Goal: Transaction & Acquisition: Purchase product/service

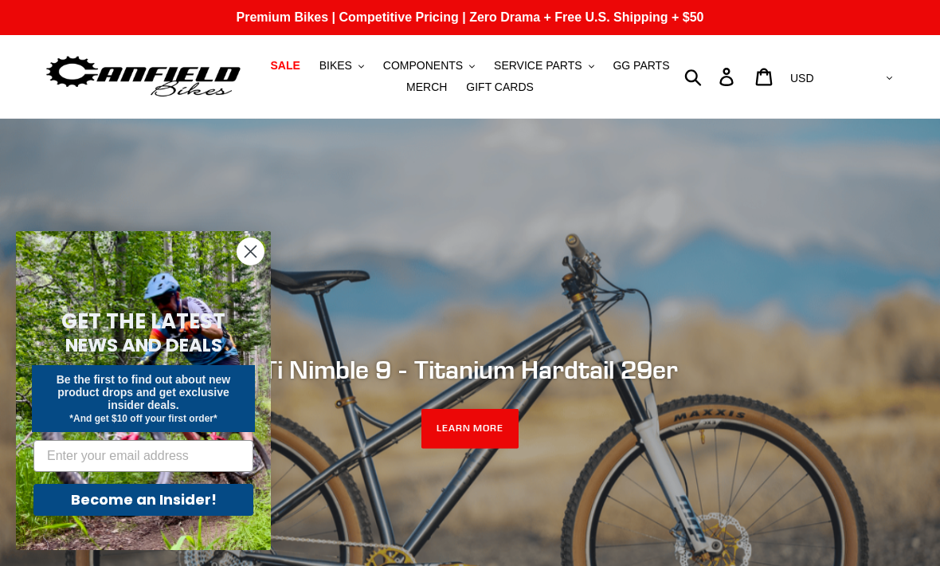
click at [246, 247] on icon "Close dialog" at bounding box center [250, 251] width 11 height 11
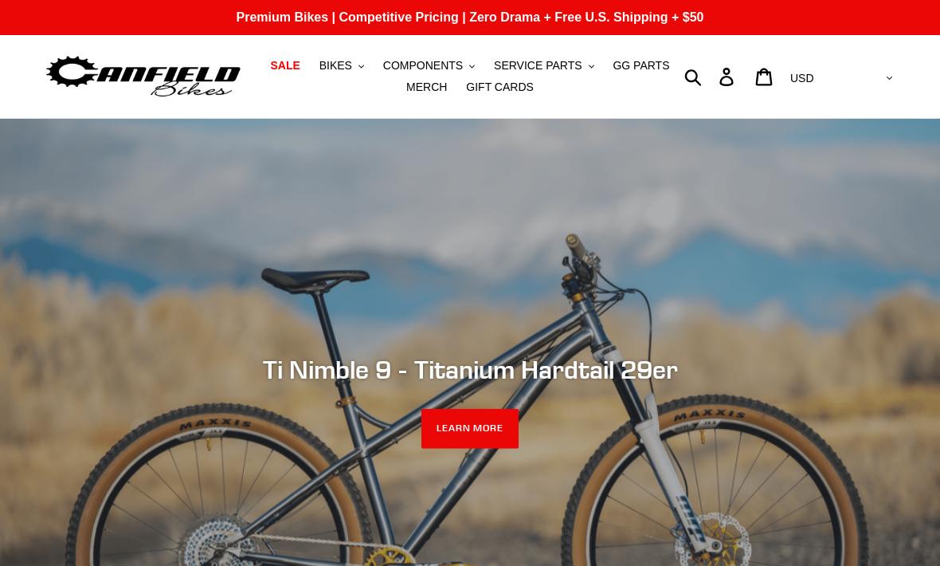
click at [342, 69] on span "BIKES" at bounding box center [336, 66] width 33 height 14
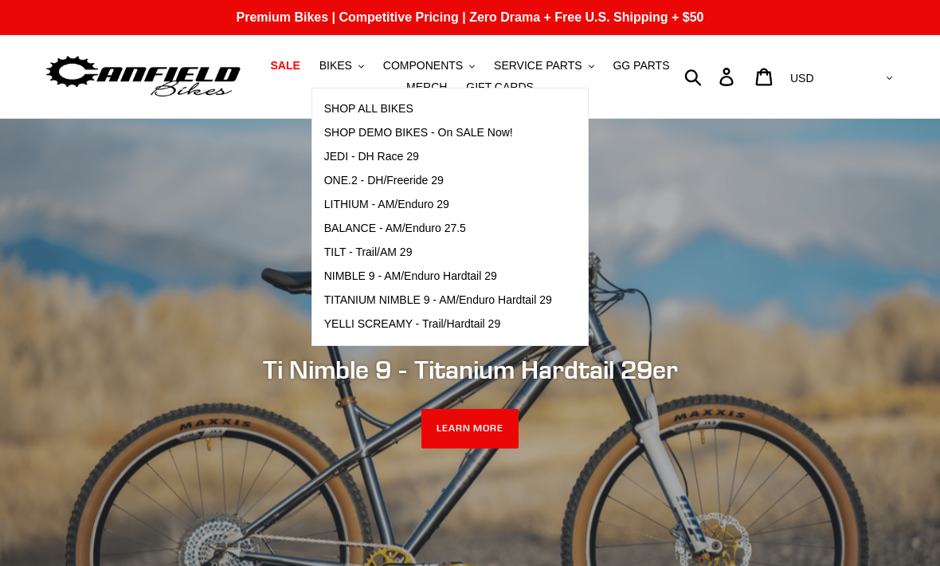
click at [348, 206] on span "LITHIUM - AM/Enduro 29" at bounding box center [386, 205] width 125 height 14
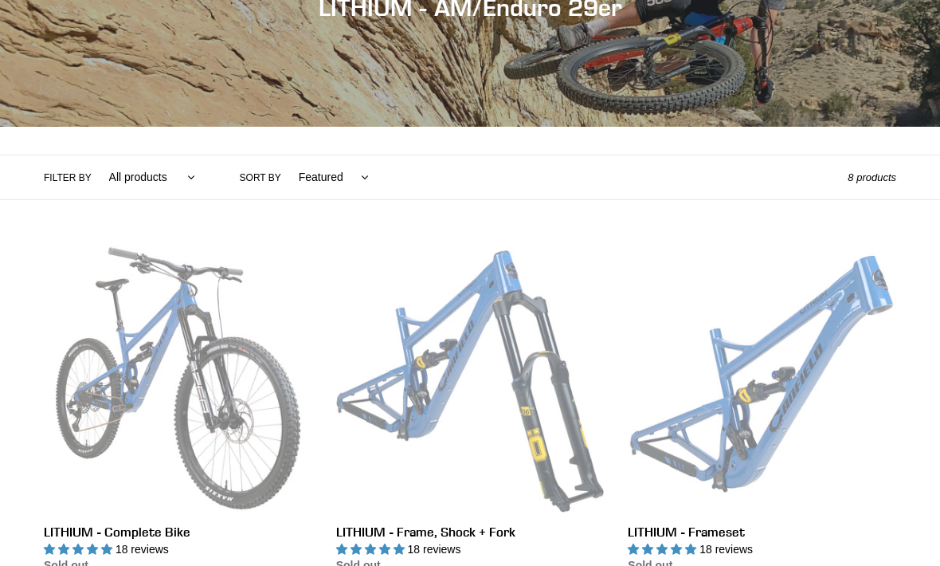
scroll to position [281, 0]
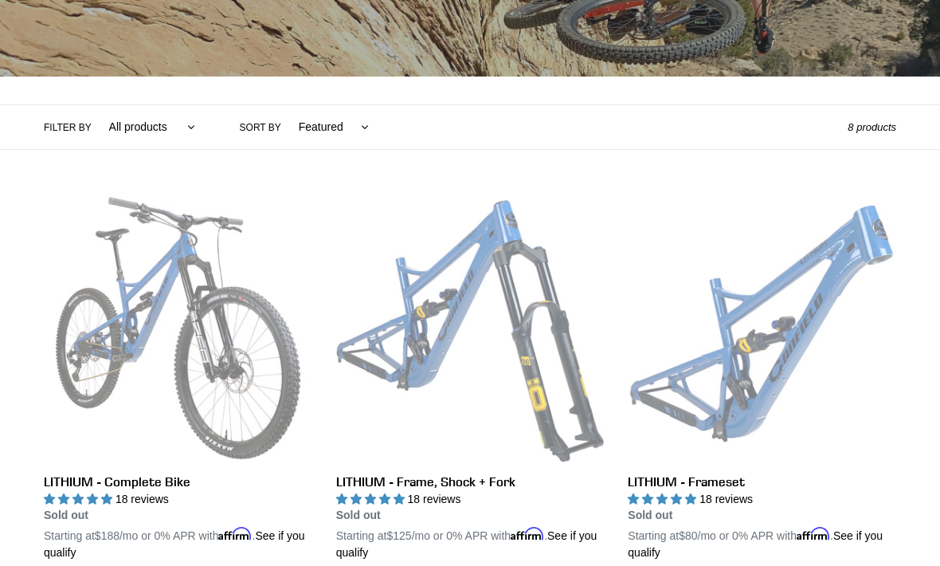
click at [736, 357] on link "LITHIUM - Frameset" at bounding box center [762, 377] width 269 height 367
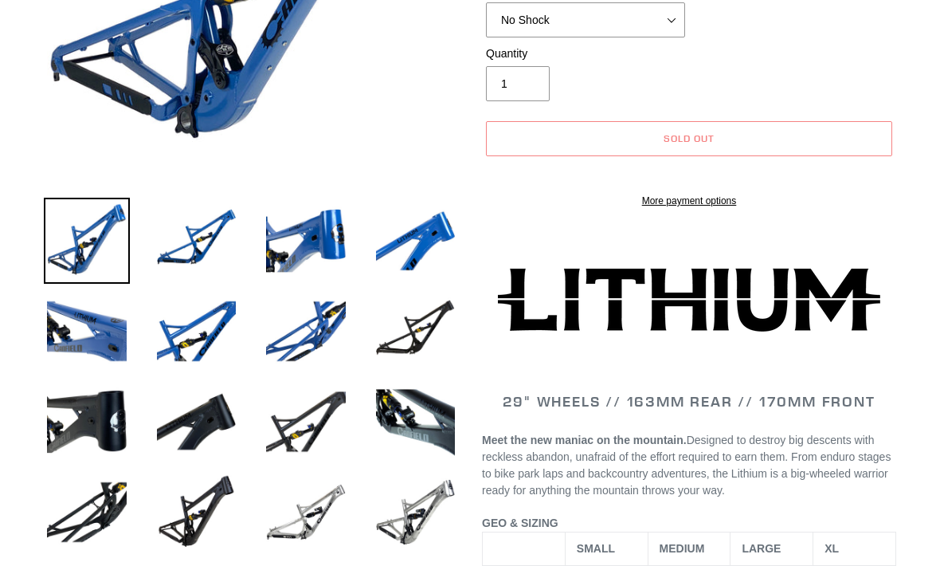
select select "highest-rating"
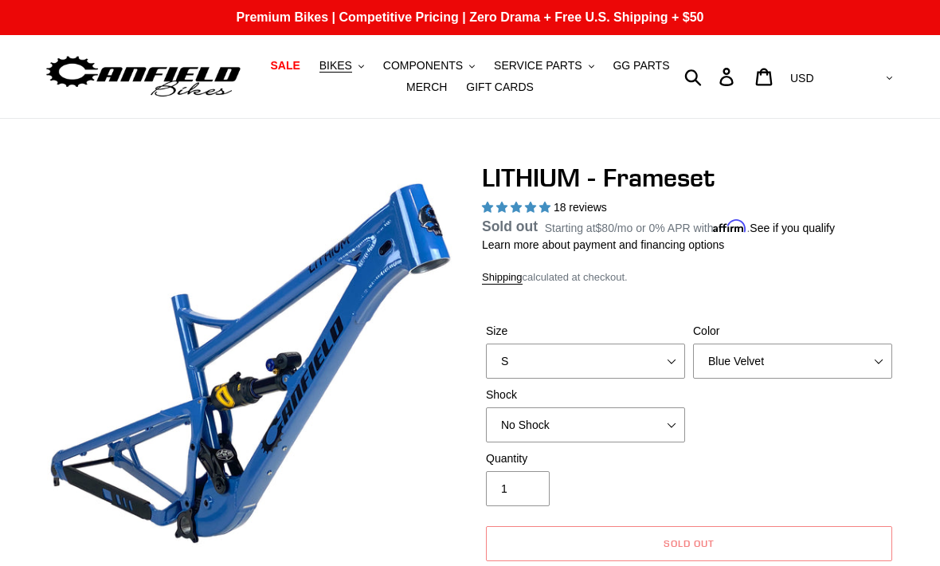
click at [336, 69] on span "BIKES" at bounding box center [336, 66] width 33 height 14
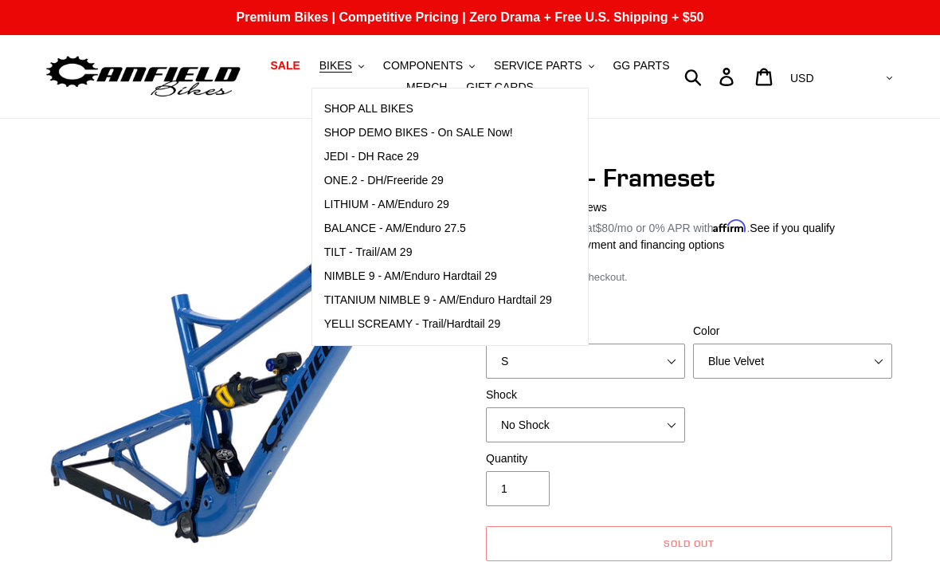
click at [339, 249] on span "TILT - Trail/AM 29" at bounding box center [368, 252] width 88 height 14
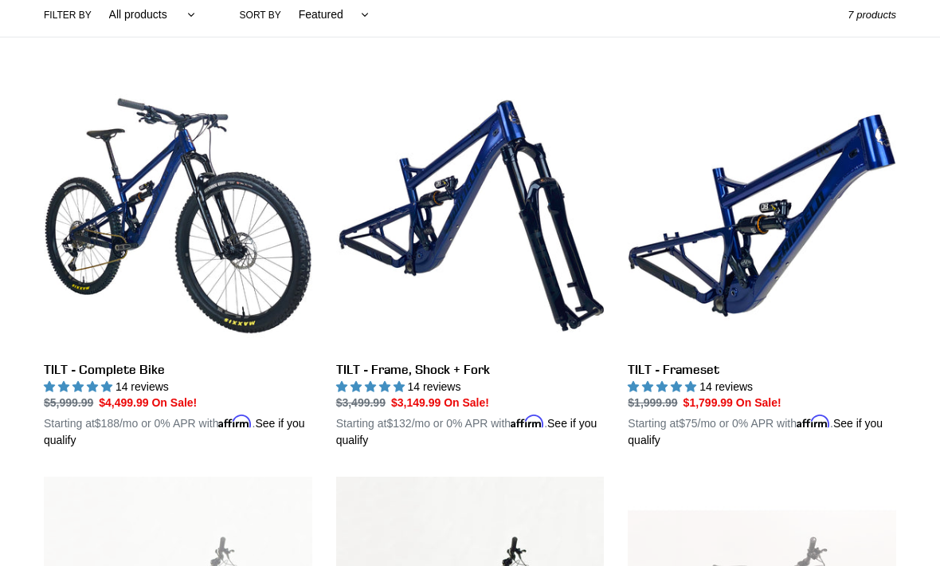
scroll to position [398, 0]
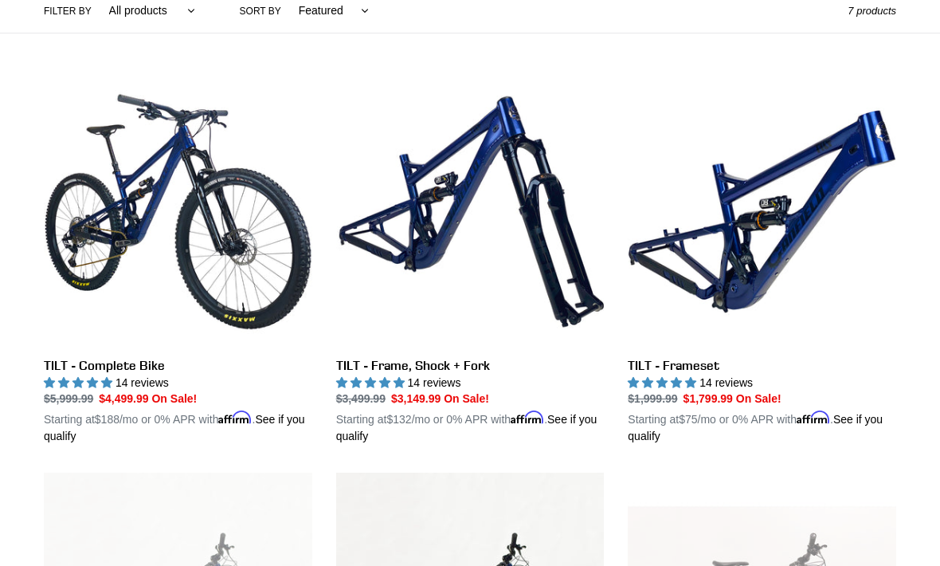
click at [733, 256] on link "TILT - Frameset" at bounding box center [762, 260] width 269 height 367
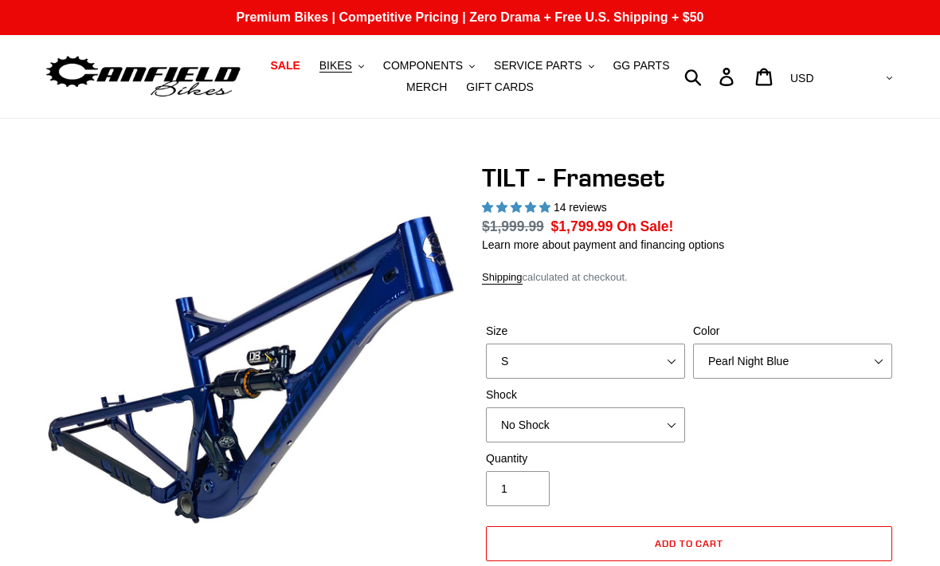
select select "highest-rating"
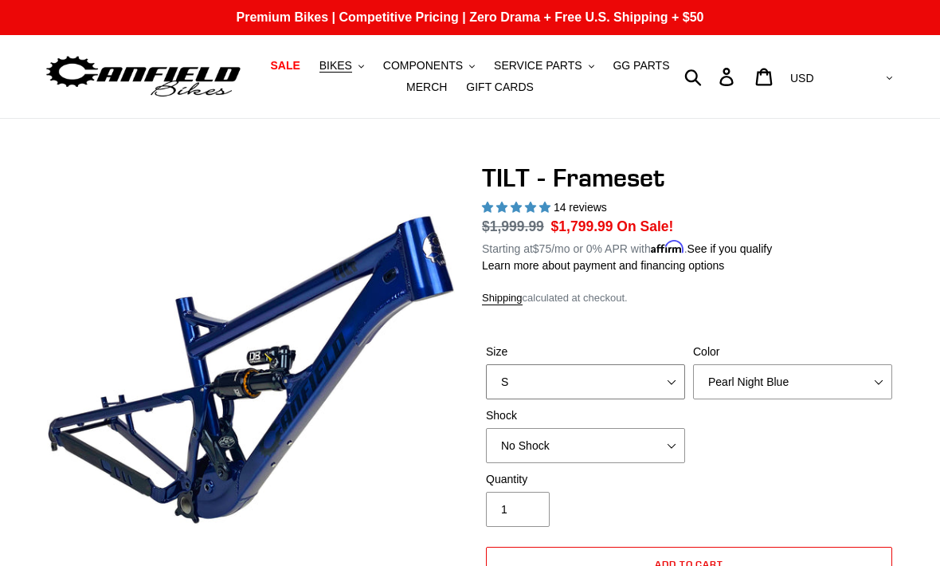
click at [666, 386] on select "S M L XL" at bounding box center [585, 381] width 199 height 35
select select "L"
click at [877, 380] on select "Pearl Night Blue Stealth Silver" at bounding box center [792, 381] width 199 height 35
select select "Stealth Silver"
click at [667, 378] on select "S M L XL" at bounding box center [585, 381] width 199 height 35
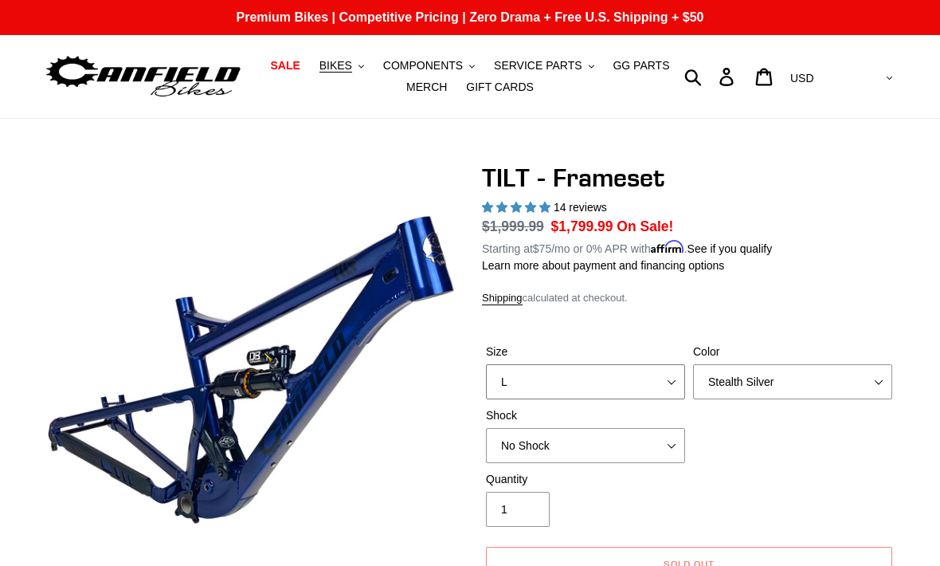
select select "M"
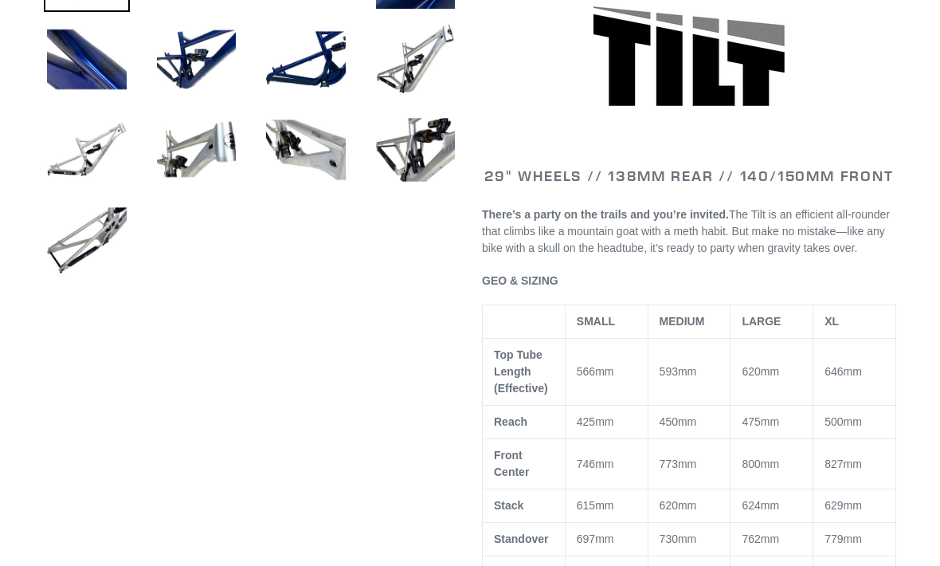
scroll to position [640, 0]
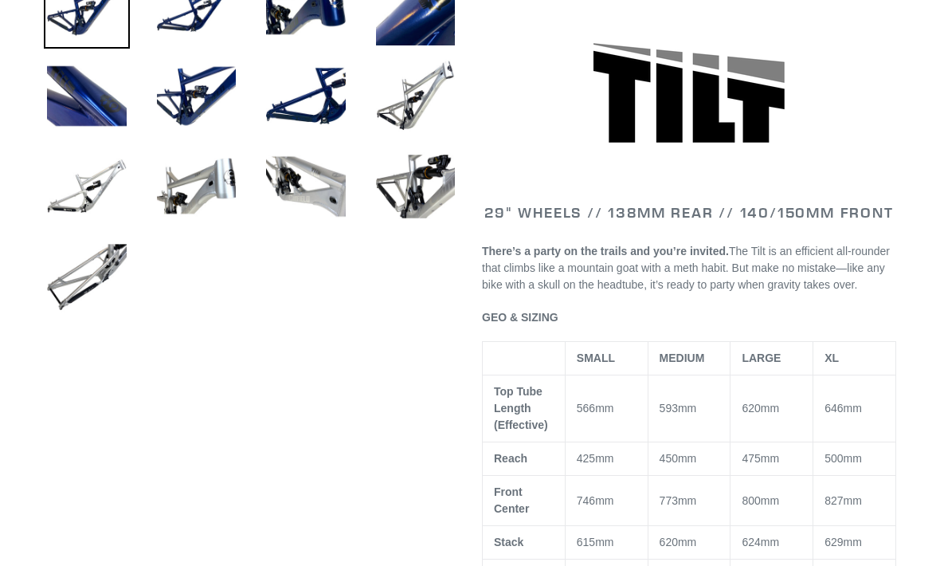
click at [409, 95] on img at bounding box center [416, 96] width 86 height 86
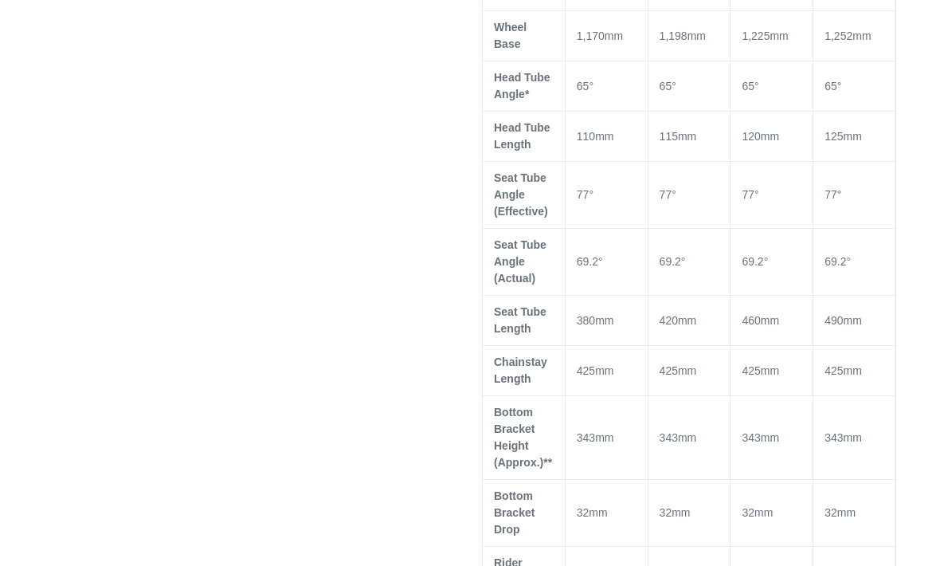
scroll to position [1224, 0]
